Goal: Information Seeking & Learning: Find specific page/section

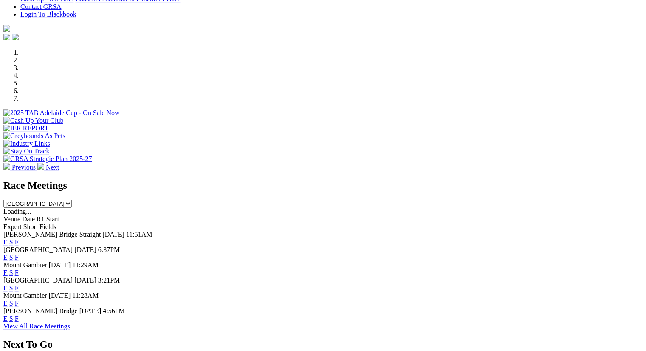
scroll to position [326, 0]
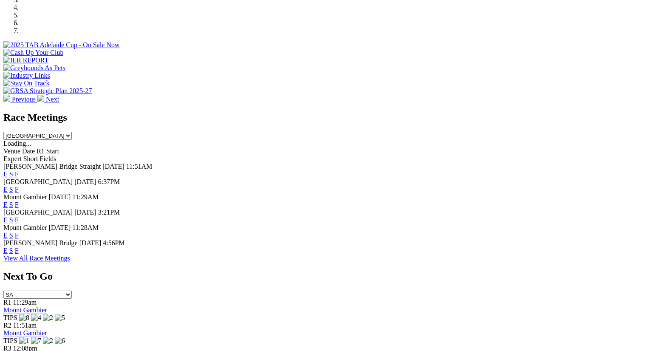
click at [19, 247] on link "F" at bounding box center [17, 250] width 4 height 7
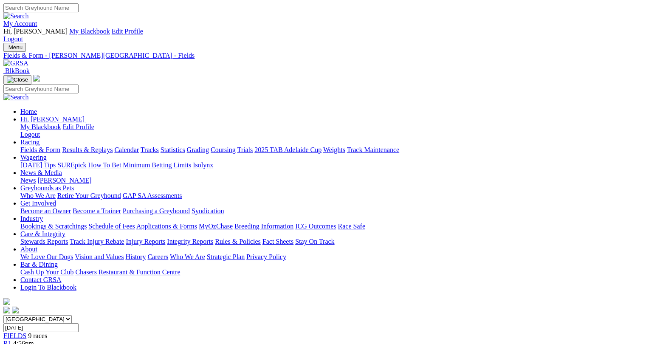
click at [25, 146] on link "Fields & Form" at bounding box center [40, 149] width 40 height 7
